Goal: Transaction & Acquisition: Purchase product/service

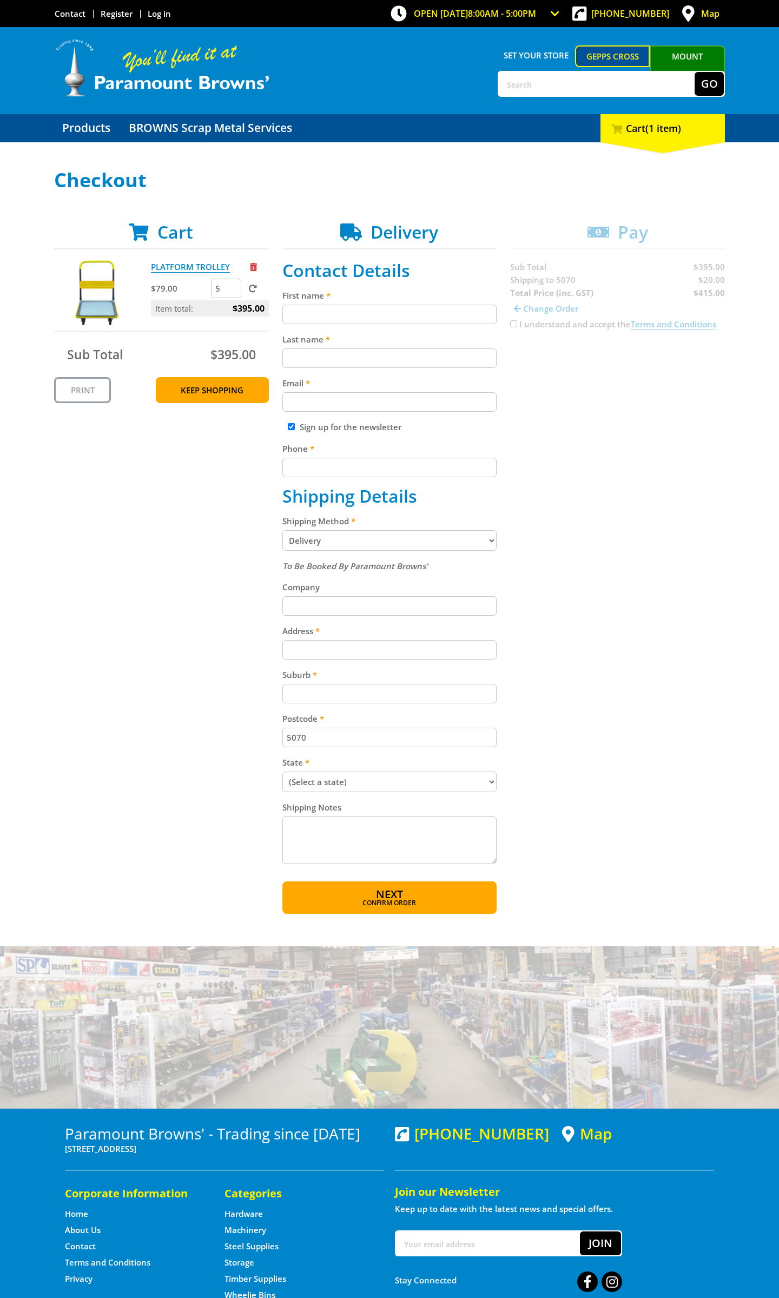
click at [337, 311] on input "First name" at bounding box center [389, 314] width 215 height 19
type input "[PERSON_NAME]"
type input "[PERSON_NAME][EMAIL_ADDRESS][DOMAIN_NAME]"
click at [233, 290] on input "4" at bounding box center [226, 288] width 30 height 19
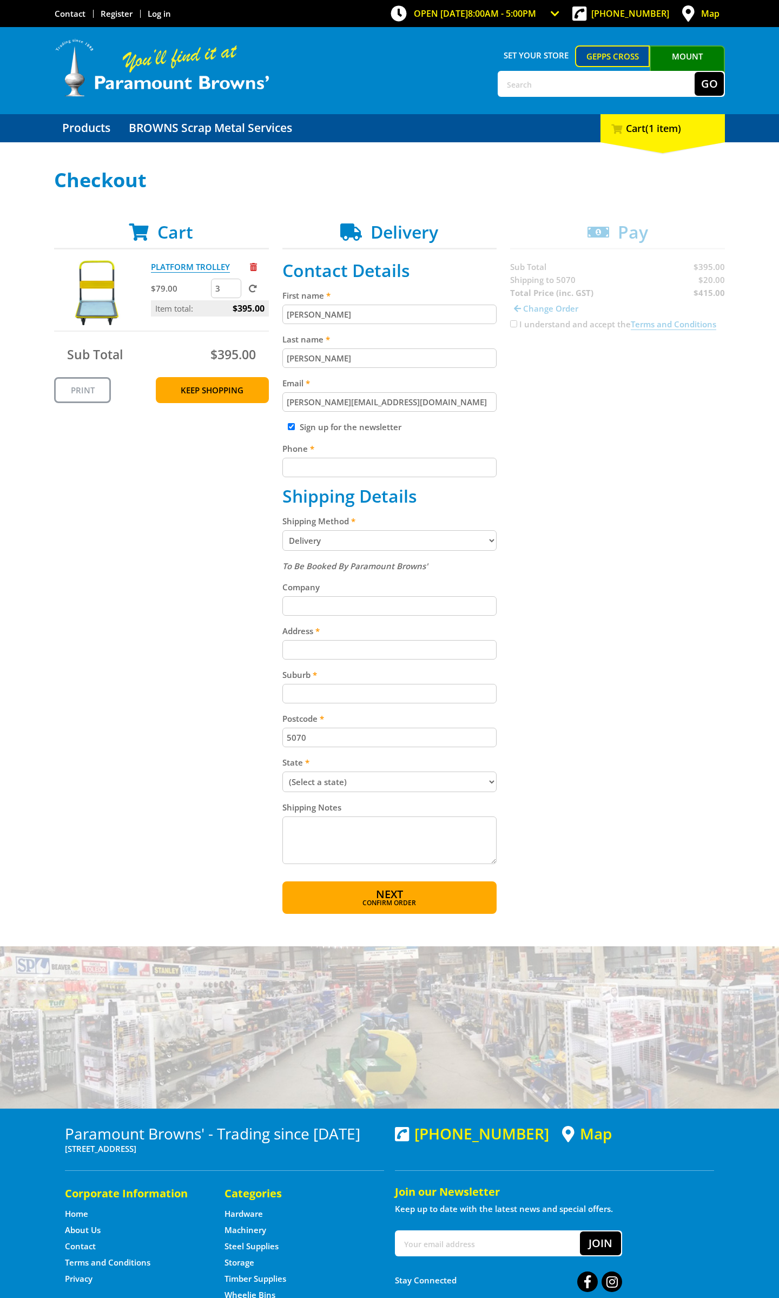
click at [233, 290] on input "3" at bounding box center [226, 288] width 30 height 19
click at [233, 290] on input "2" at bounding box center [226, 288] width 30 height 19
type input "1"
click at [233, 290] on input "1" at bounding box center [226, 288] width 30 height 19
type input "[PERSON_NAME][EMAIL_ADDRESS][DOMAIN_NAME]"
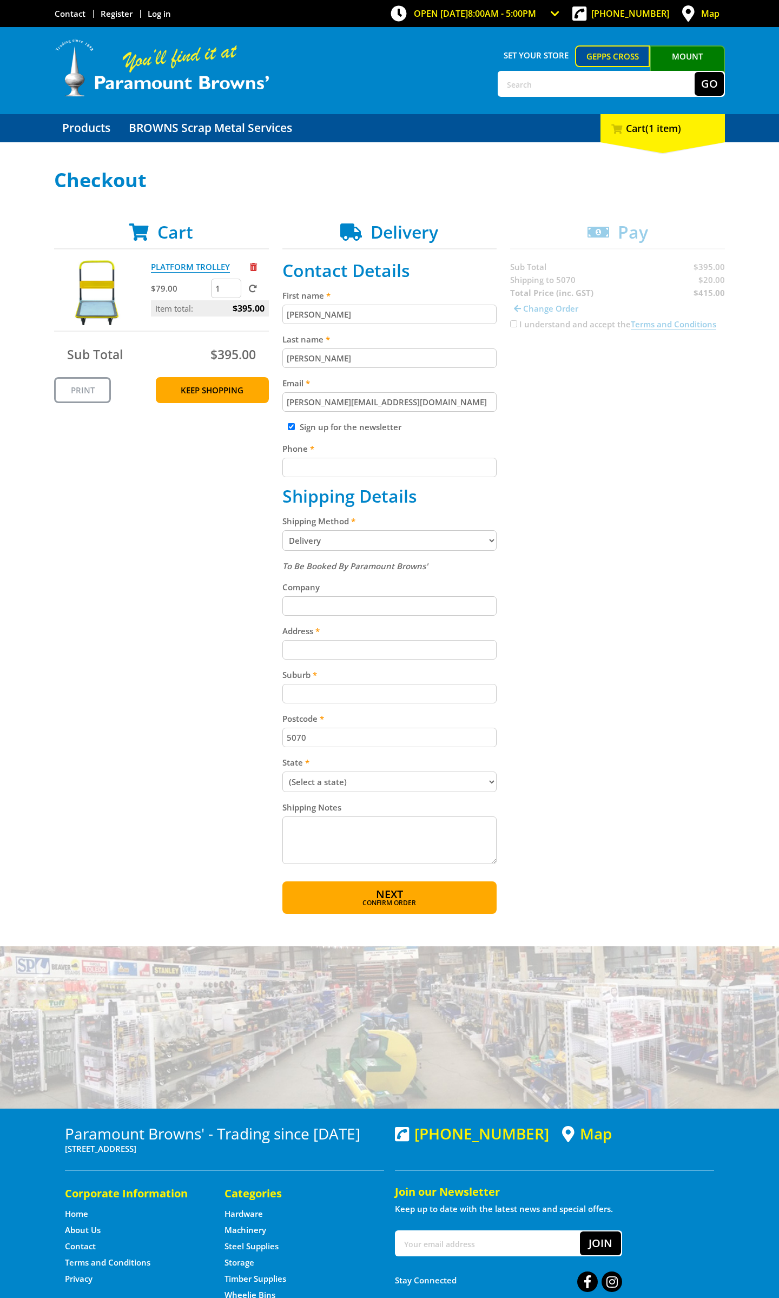
click at [318, 463] on input "Phone" at bounding box center [389, 467] width 215 height 19
type input "0447514842"
click at [282, 530] on select "Pickup from Gepps Cross Delivery" at bounding box center [389, 540] width 215 height 21
click option "Delivery" at bounding box center [0, 0] width 0 height 0
click at [319, 612] on input "Company" at bounding box center [389, 605] width 215 height 19
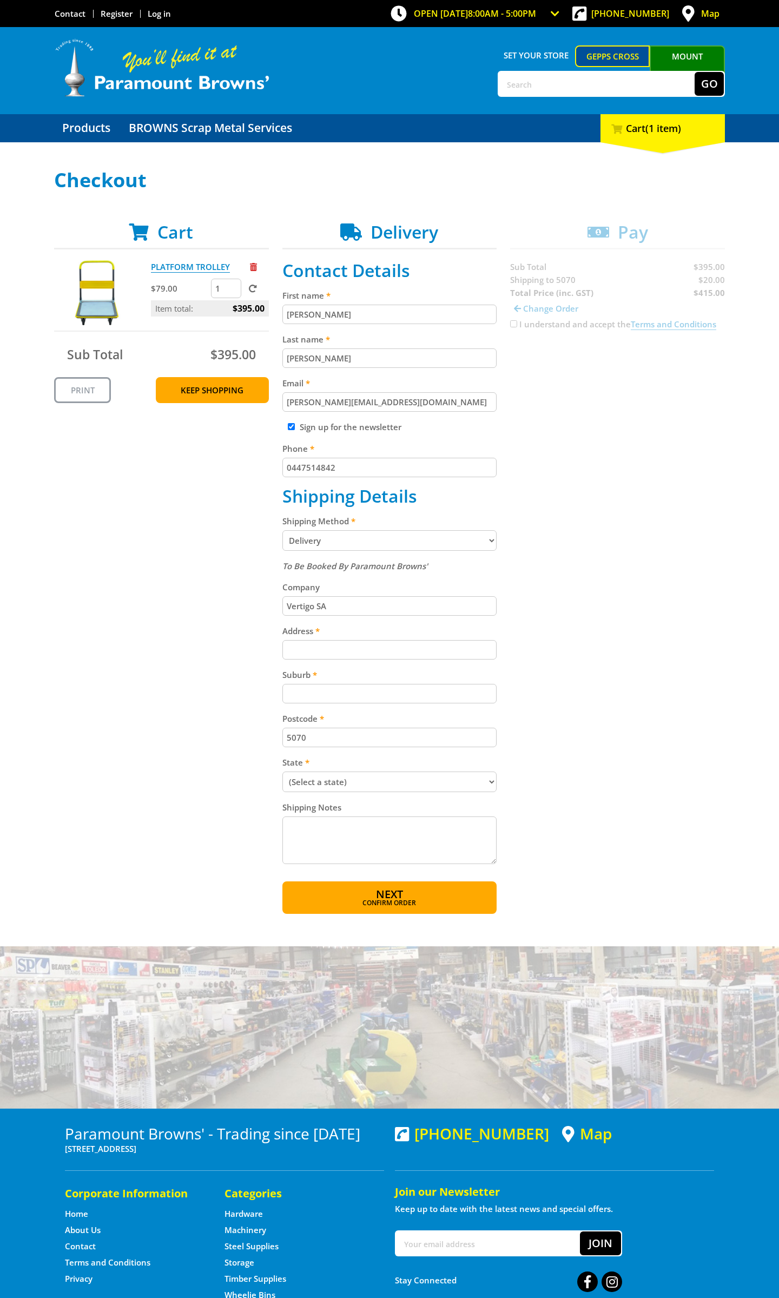
type input "Vertigo SA"
type input "[STREET_ADDRESS][PERSON_NAME]"
type input "Glynde"
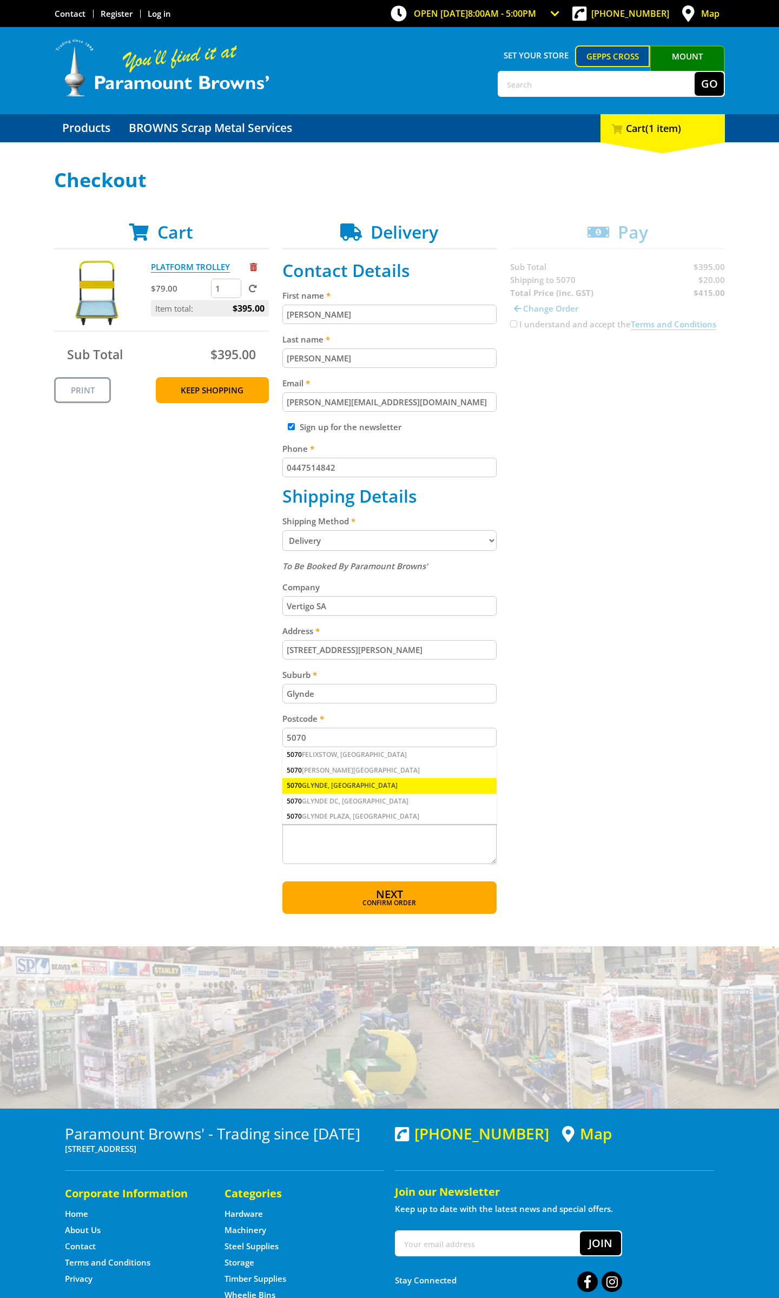
click at [335, 783] on div "5070 GLYNDE, [GEOGRAPHIC_DATA]" at bounding box center [389, 785] width 215 height 15
click at [282, 772] on select "(Select a state) [GEOGRAPHIC_DATA] [GEOGRAPHIC_DATA] [GEOGRAPHIC_DATA] [GEOGRAP…" at bounding box center [389, 782] width 215 height 21
select select "SA"
click option "[GEOGRAPHIC_DATA]" at bounding box center [0, 0] width 0 height 0
click at [351, 820] on textarea "Shipping Notes" at bounding box center [389, 841] width 215 height 48
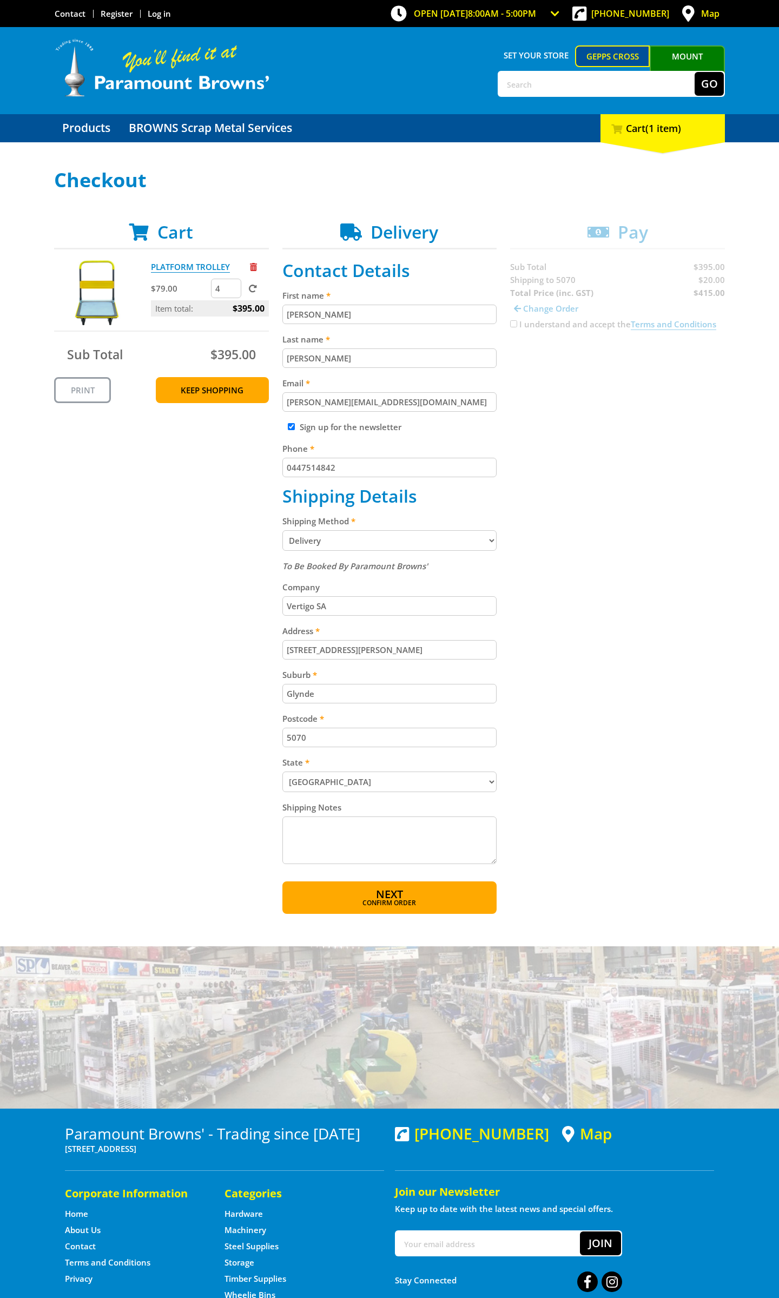
click at [231, 291] on input "4" at bounding box center [226, 288] width 30 height 19
click at [231, 291] on input "3" at bounding box center [226, 288] width 30 height 19
click at [231, 291] on input "2" at bounding box center [226, 288] width 30 height 19
type input "1"
click at [231, 291] on input "1" at bounding box center [226, 288] width 30 height 19
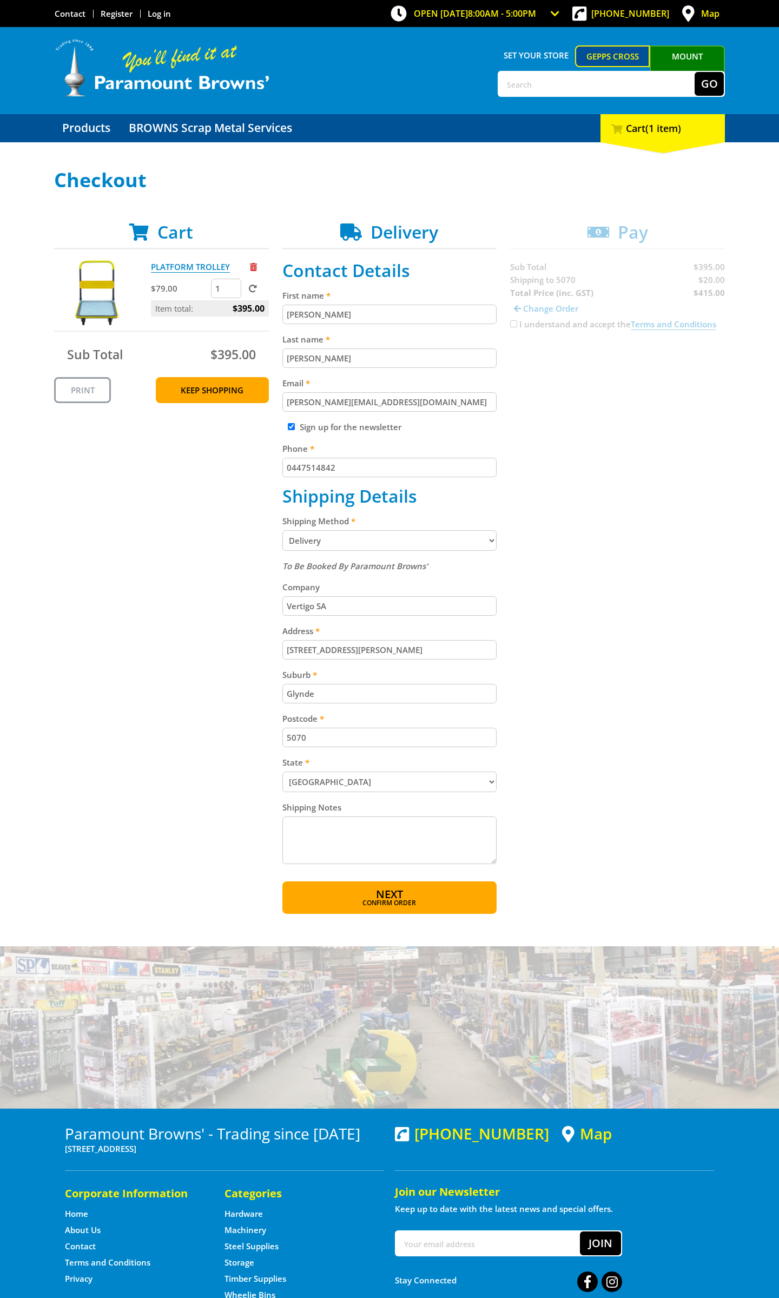
click at [208, 309] on p "Item total: $395.00" at bounding box center [210, 308] width 118 height 16
click at [328, 317] on input "[PERSON_NAME]" at bounding box center [389, 314] width 215 height 19
click at [260, 290] on form "1" at bounding box center [240, 288] width 58 height 19
click at [254, 290] on span at bounding box center [253, 289] width 8 height 8
click at [0, 0] on input "submit" at bounding box center [0, 0] width 0 height 0
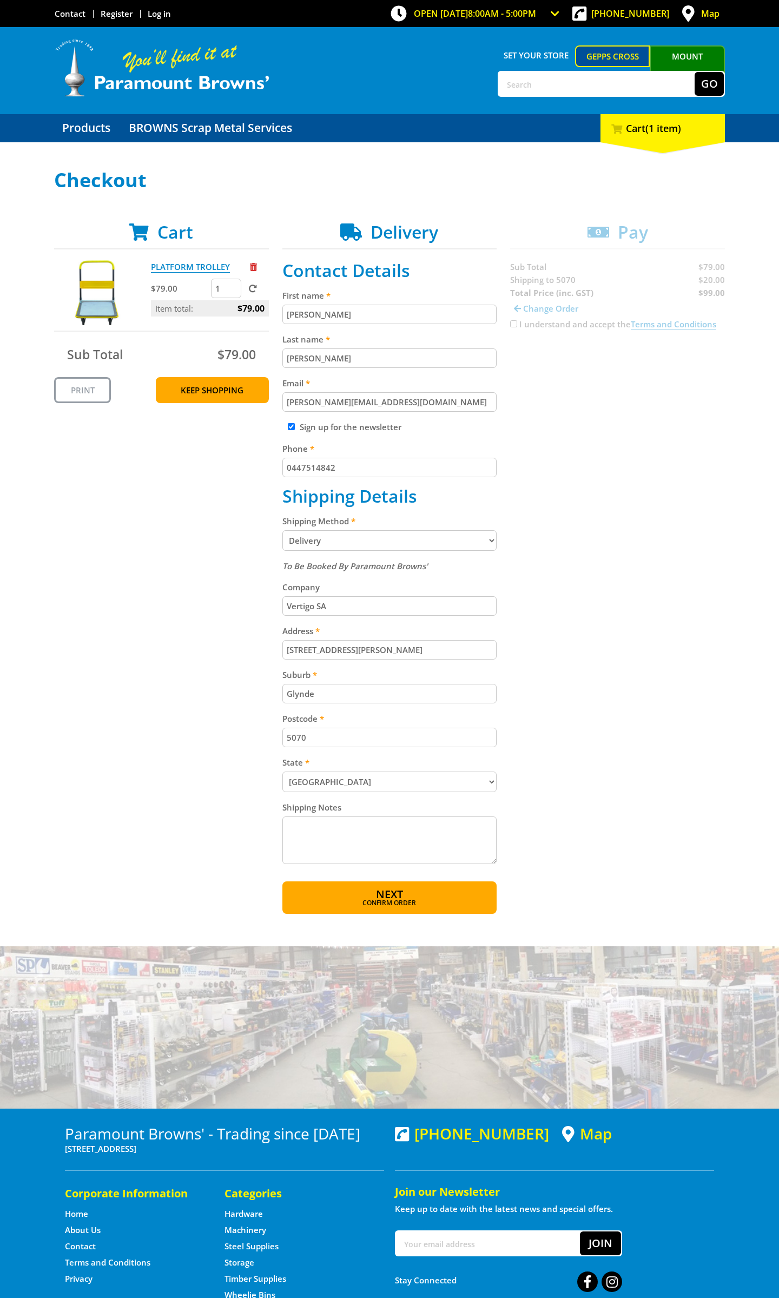
click at [344, 831] on textarea "Shipping Notes" at bounding box center [389, 841] width 215 height 48
click at [387, 888] on span "Next" at bounding box center [389, 895] width 27 height 15
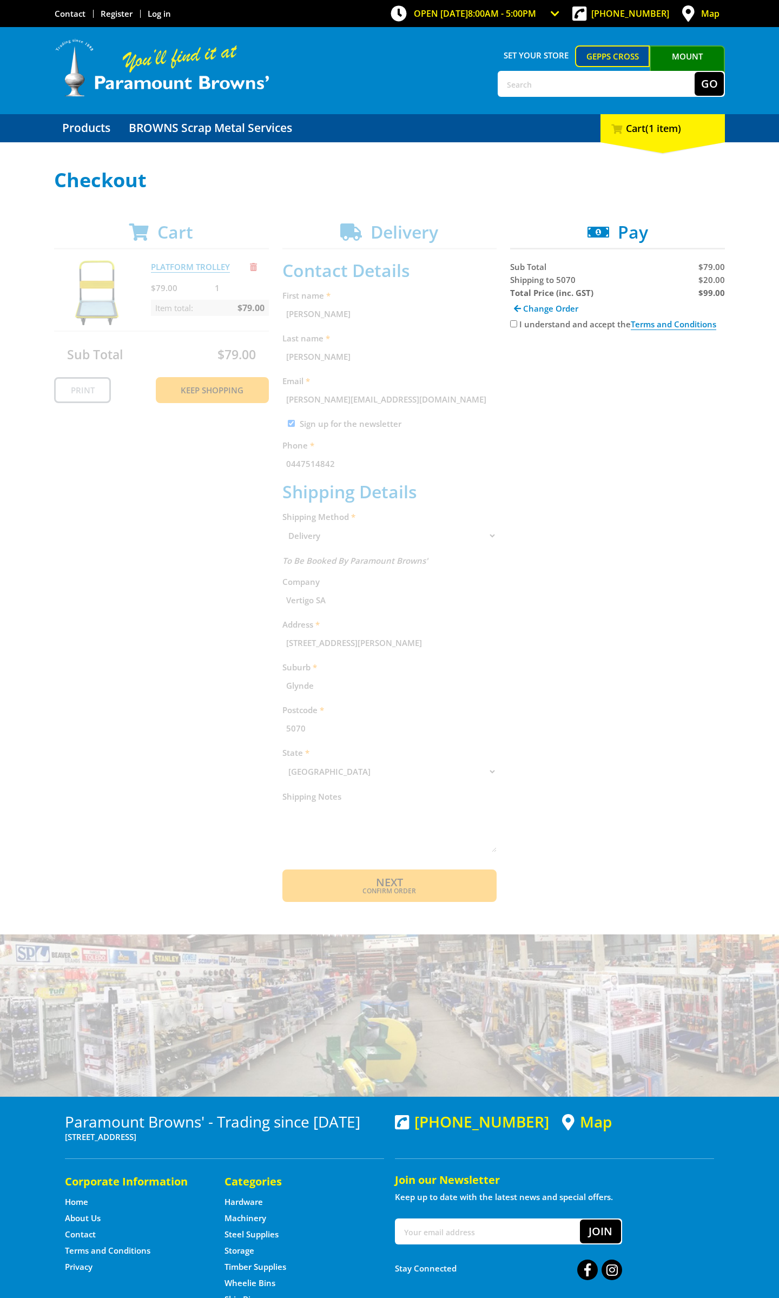
click at [517, 323] on input "I understand and accept the Terms and Conditions" at bounding box center [513, 323] width 7 height 7
checkbox input "true"
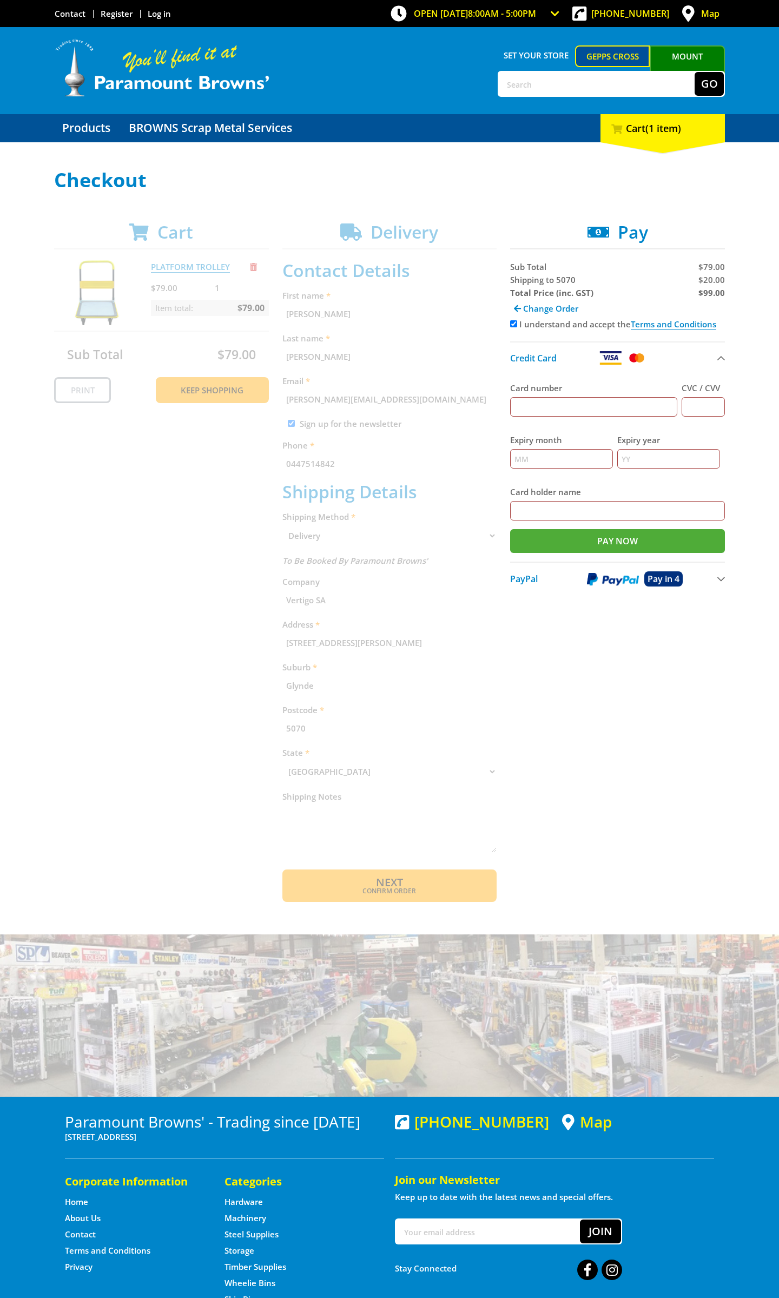
click at [593, 411] on input "Card number" at bounding box center [593, 406] width 167 height 19
type input "[CREDIT_CARD_NUMBER]"
type input "618"
type input "11"
type input "2027"
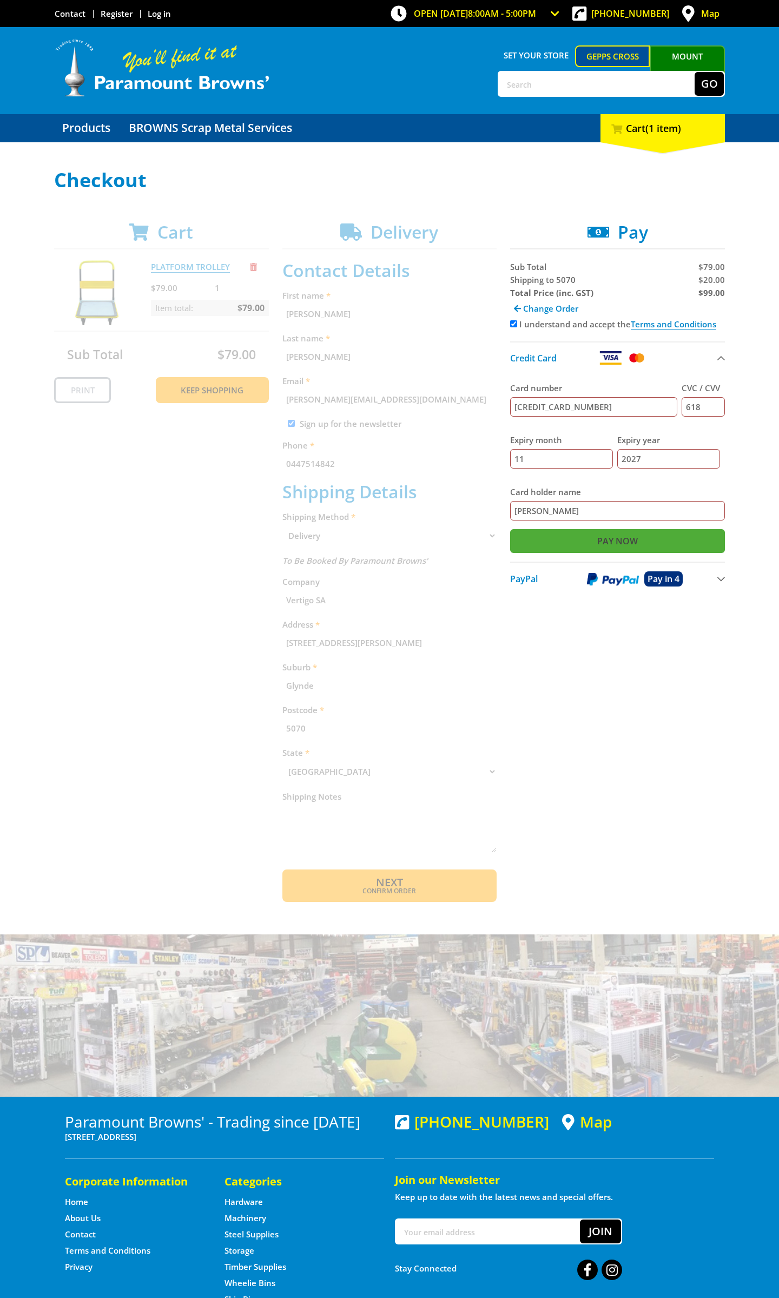
type input "[PERSON_NAME]"
click at [600, 542] on input "Pay Now" at bounding box center [617, 541] width 215 height 24
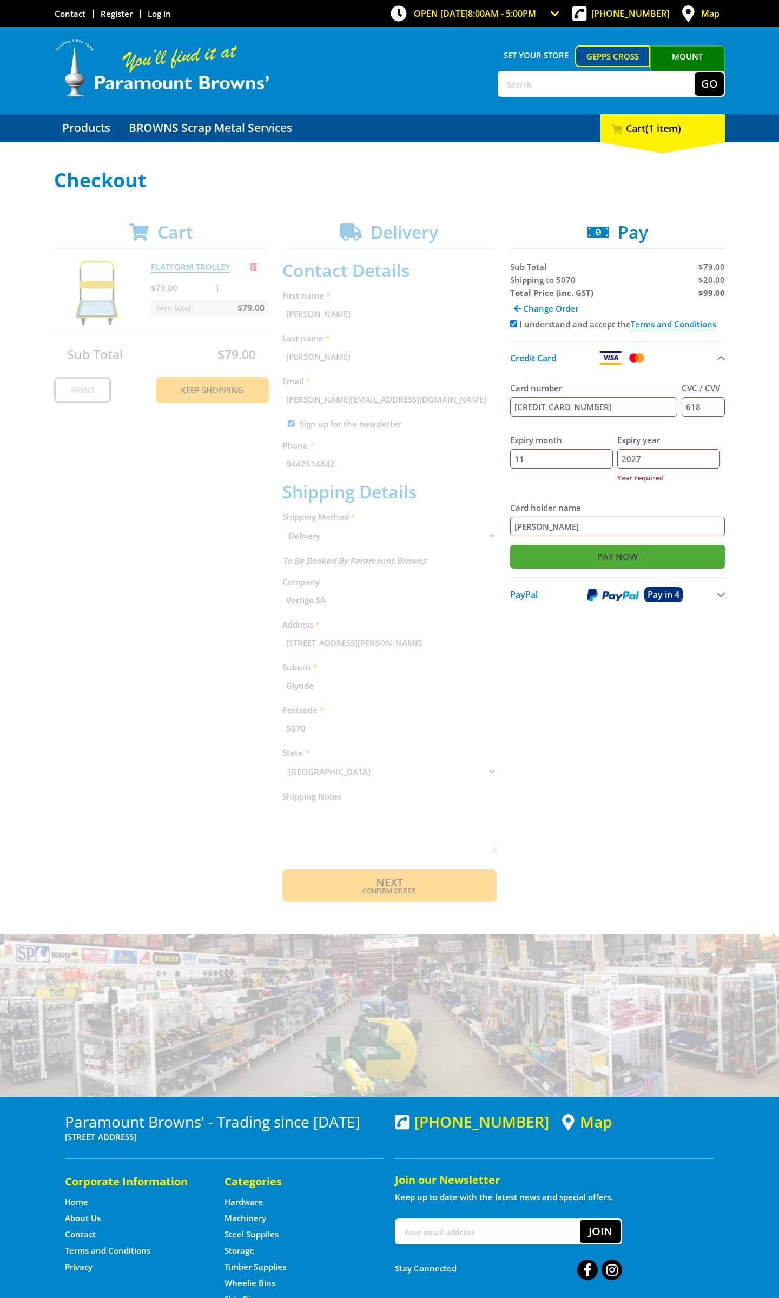
click at [635, 554] on input "Pay Now" at bounding box center [617, 557] width 215 height 24
click at [615, 558] on input "Pay Now" at bounding box center [617, 557] width 215 height 24
click at [724, 595] on button "PayPal Pay in 4" at bounding box center [617, 594] width 215 height 34
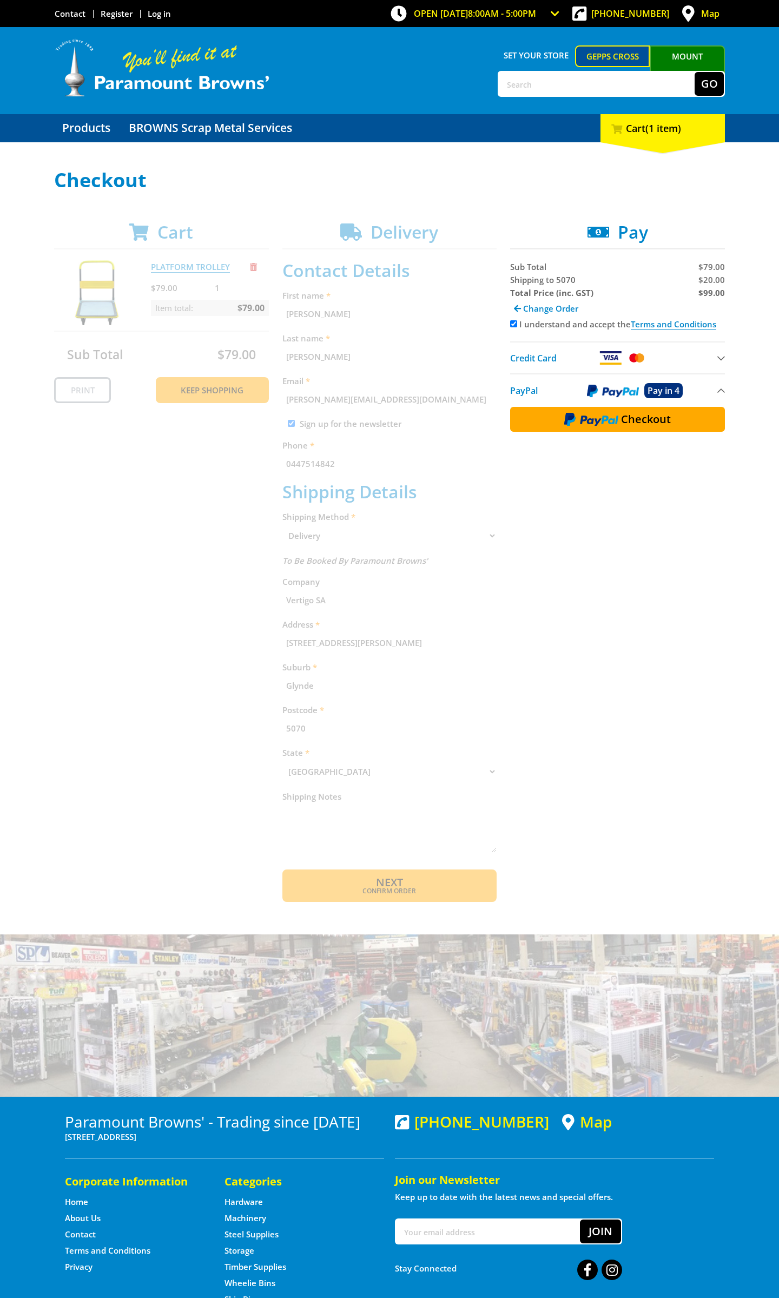
click at [721, 355] on button "Credit Card" at bounding box center [617, 357] width 215 height 32
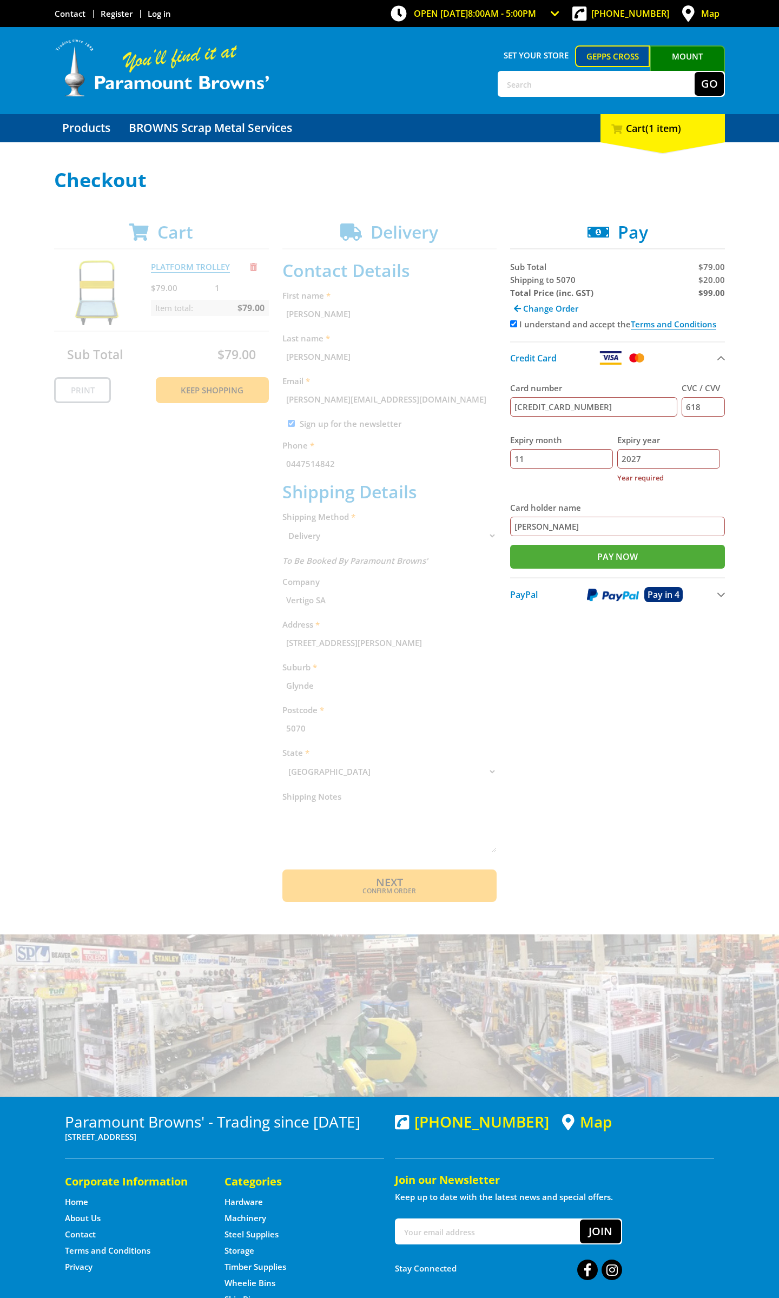
click at [621, 409] on input "[CREDIT_CARD_NUMBER]" at bounding box center [593, 406] width 167 height 19
drag, startPoint x: 637, startPoint y: 457, endPoint x: 581, endPoint y: 462, distance: 56.5
click at [617, 462] on input "2027" at bounding box center [668, 458] width 103 height 19
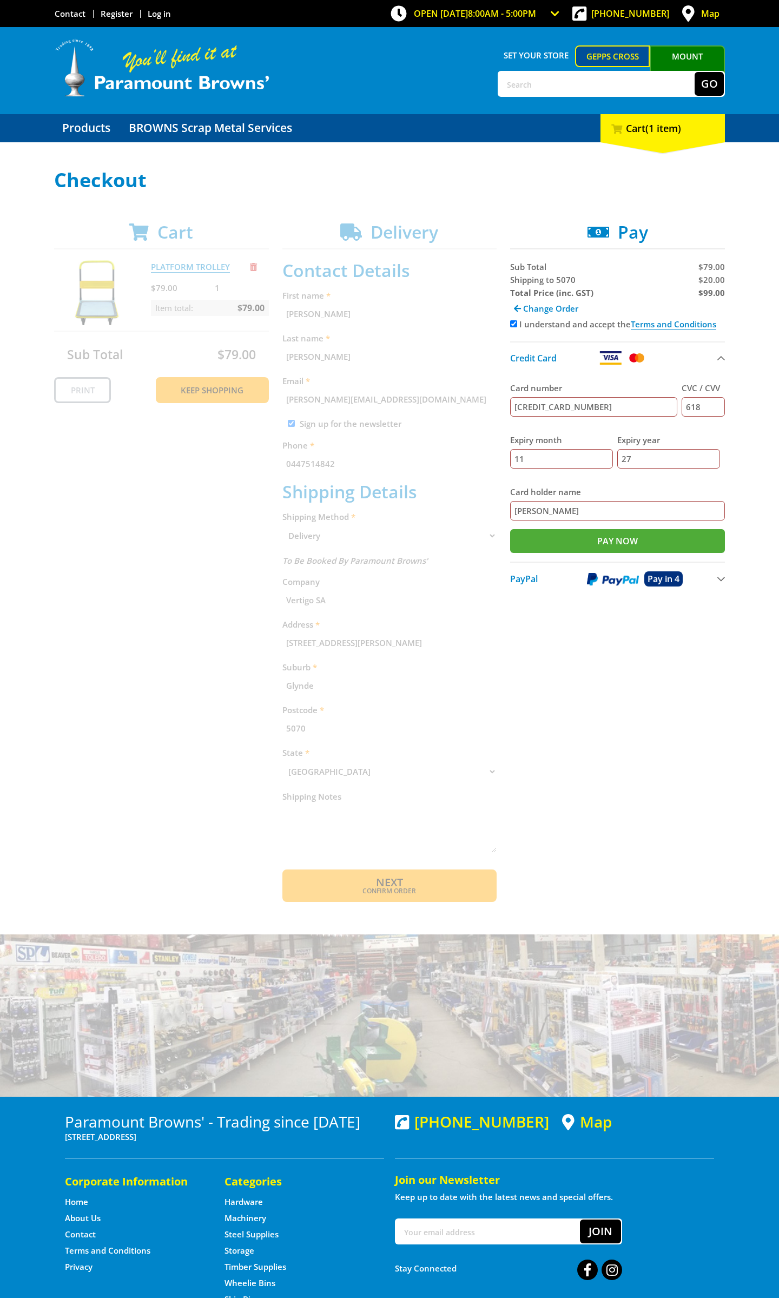
type input "27"
click at [586, 502] on input "[PERSON_NAME]" at bounding box center [617, 510] width 215 height 19
click at [604, 531] on input "Pay Now" at bounding box center [617, 541] width 215 height 24
type input "Paying..."
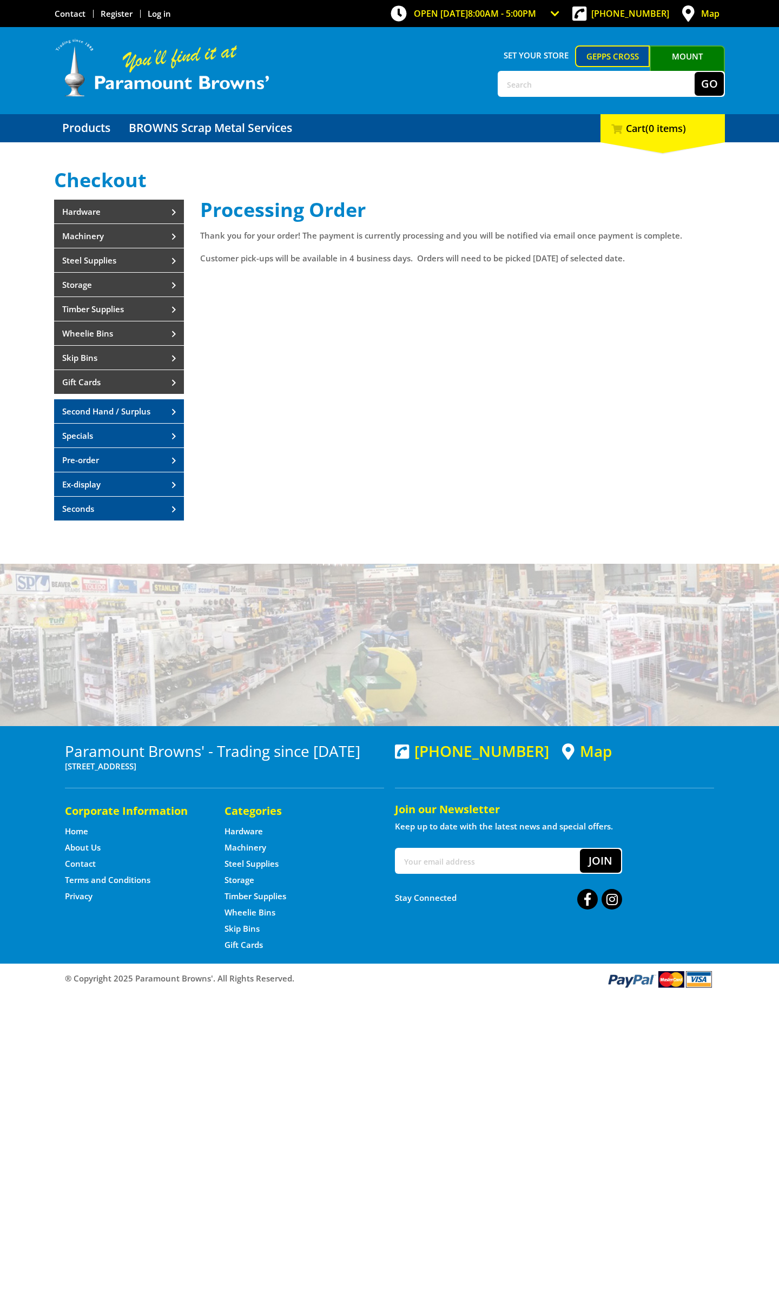
click at [558, 96] on form "Go" at bounding box center [611, 84] width 227 height 26
click at [557, 83] on input "text" at bounding box center [597, 84] width 196 height 24
type input "trolley"
click at [695, 72] on button "Go" at bounding box center [709, 84] width 29 height 24
